Goal: Task Accomplishment & Management: Manage account settings

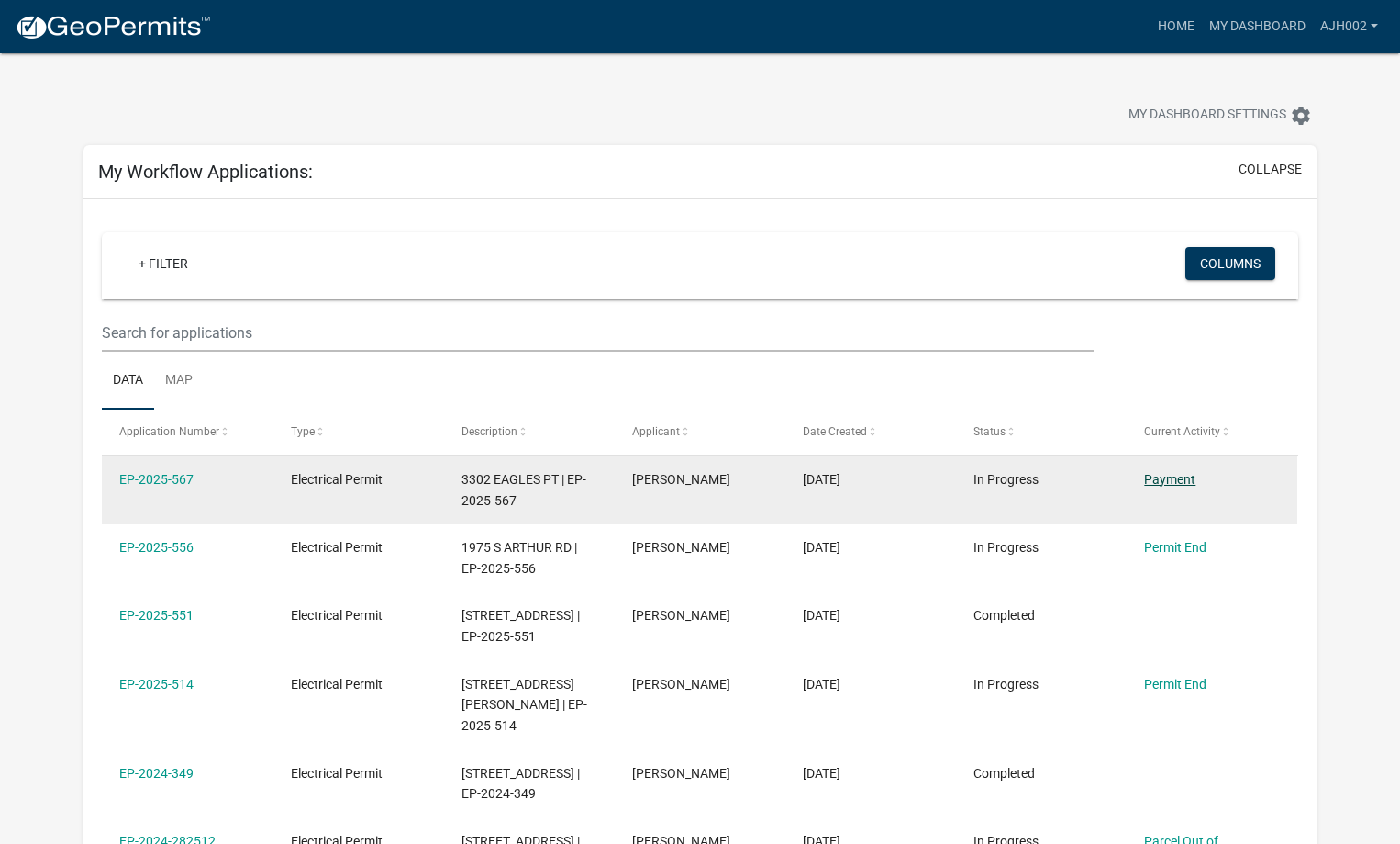
click at [1164, 478] on link "Payment" at bounding box center [1169, 479] width 52 height 15
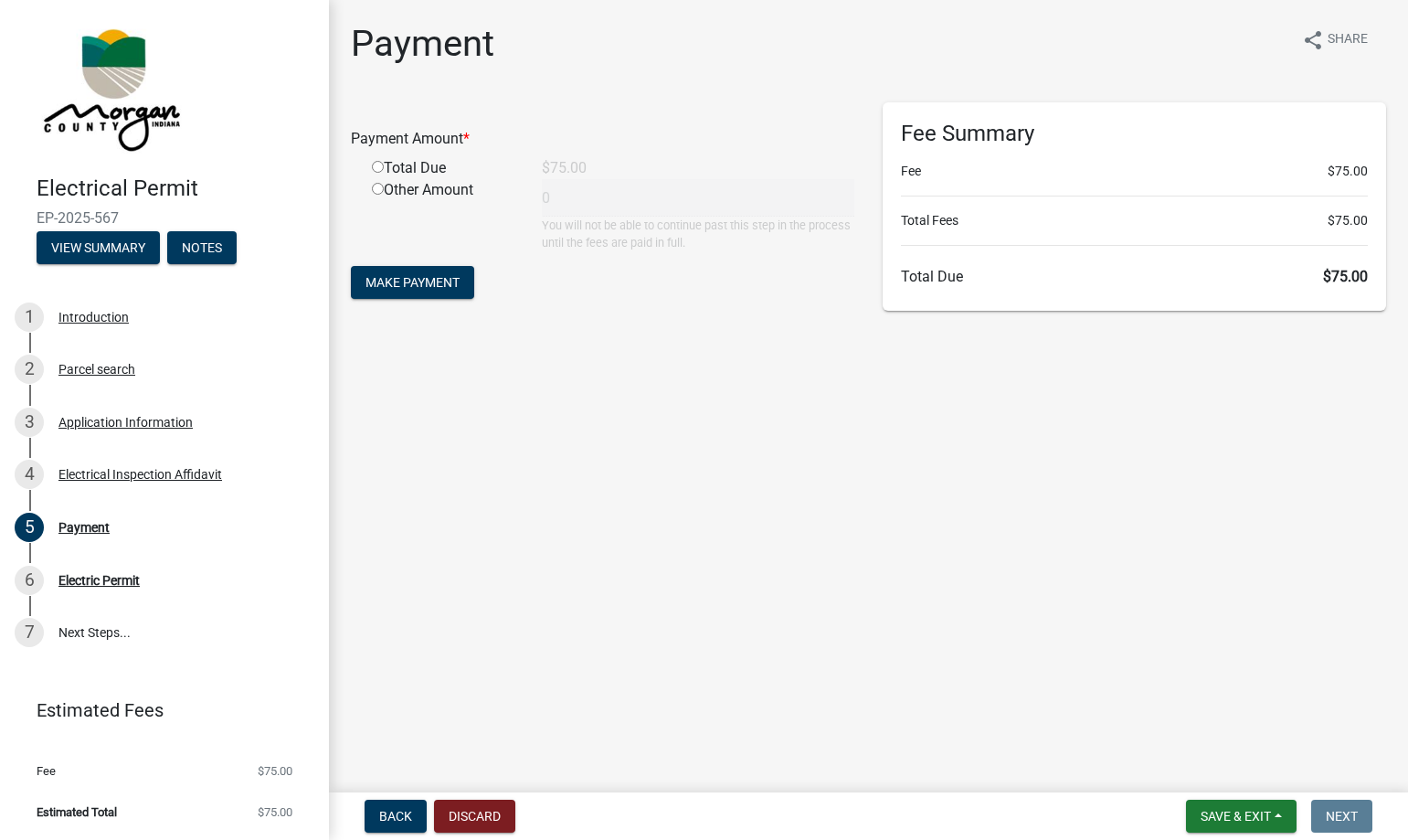
click at [377, 163] on input "radio" at bounding box center [378, 167] width 12 height 12
radio input "true"
type input "75"
click at [402, 277] on span "Make Payment" at bounding box center [412, 282] width 94 height 15
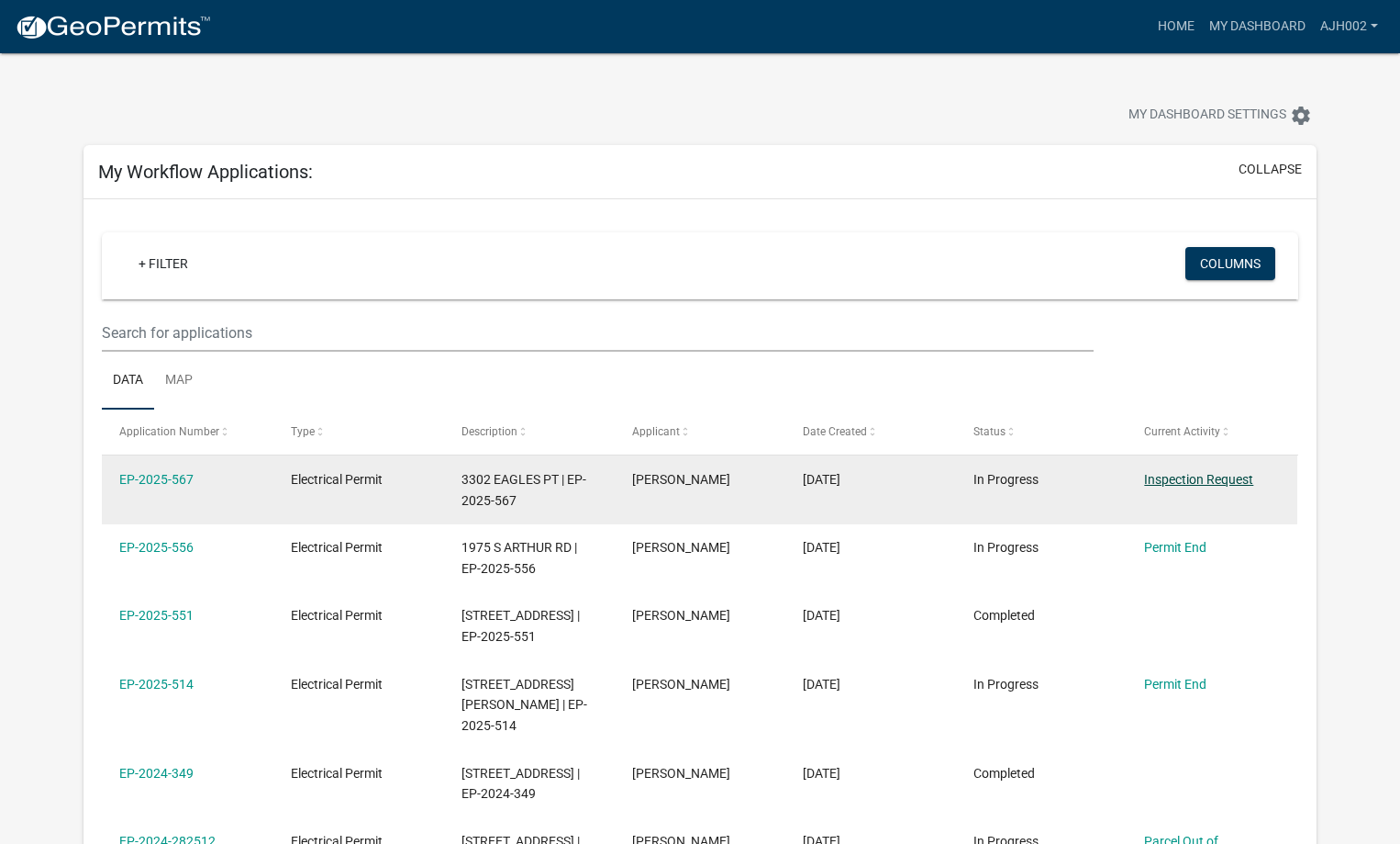
click at [1199, 481] on link "Inspection Request" at bounding box center [1198, 479] width 109 height 15
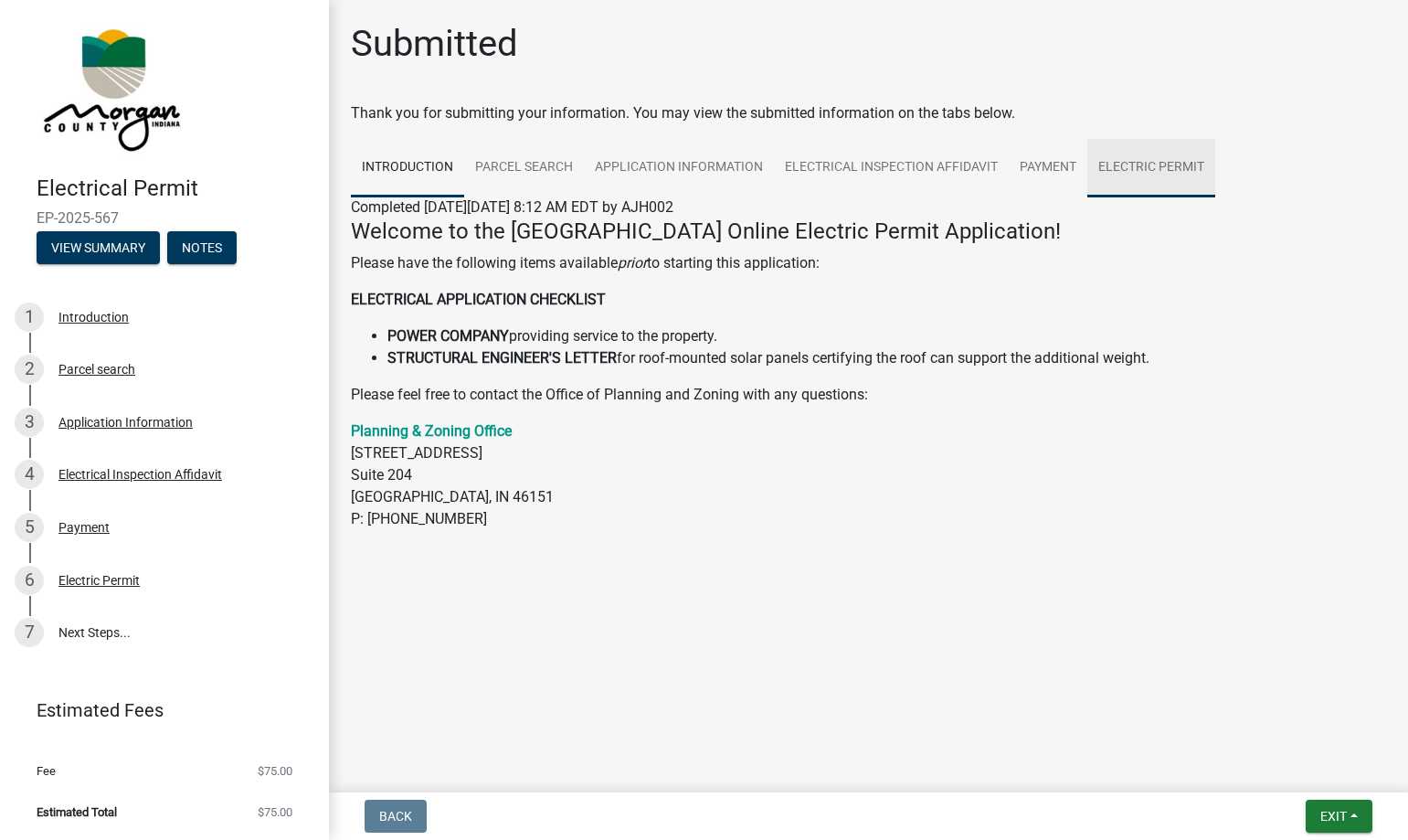
click at [1143, 163] on link "Electric Permit" at bounding box center [1151, 167] width 128 height 58
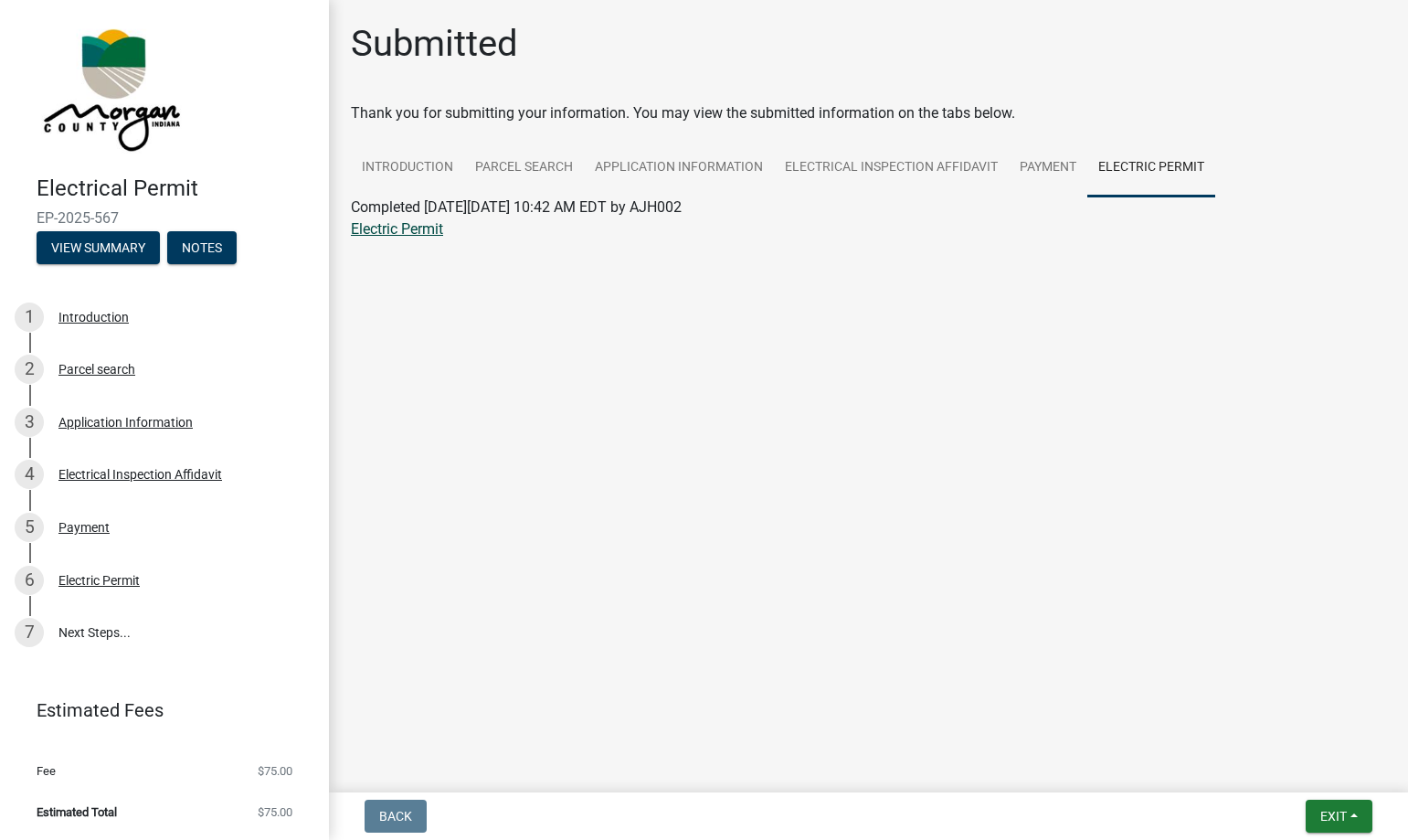
click at [398, 227] on link "Electric Permit" at bounding box center [397, 230] width 92 height 18
